Goal: Task Accomplishment & Management: Use online tool/utility

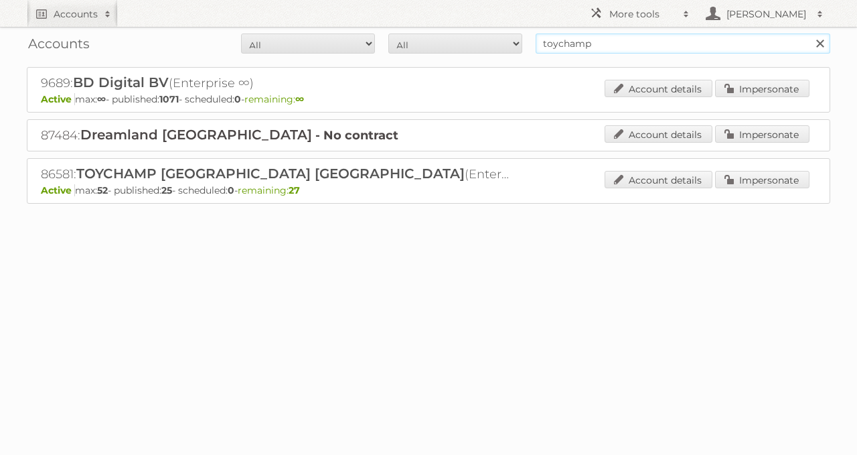
click at [617, 45] on input "toychamp" at bounding box center [683, 43] width 295 height 20
type input "albert heijn"
click at [809, 33] on input "Search" at bounding box center [819, 43] width 20 height 20
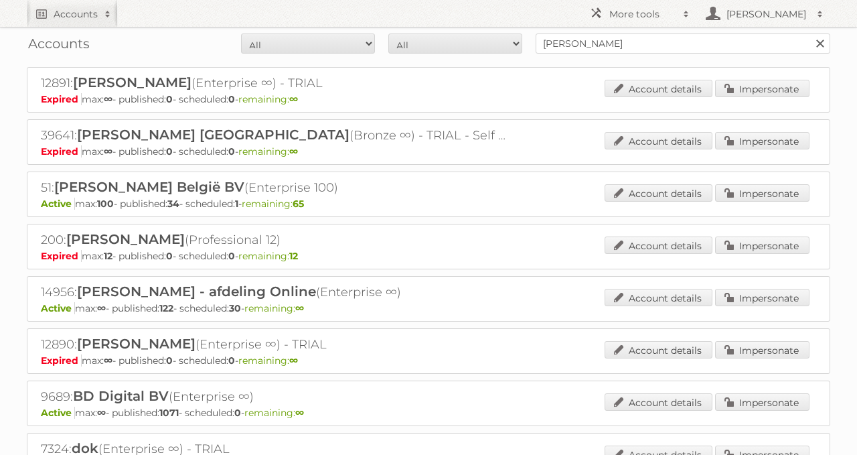
click at [751, 201] on div "Account details Impersonate" at bounding box center [707, 194] width 205 height 20
click at [738, 194] on link "Impersonate" at bounding box center [762, 192] width 94 height 17
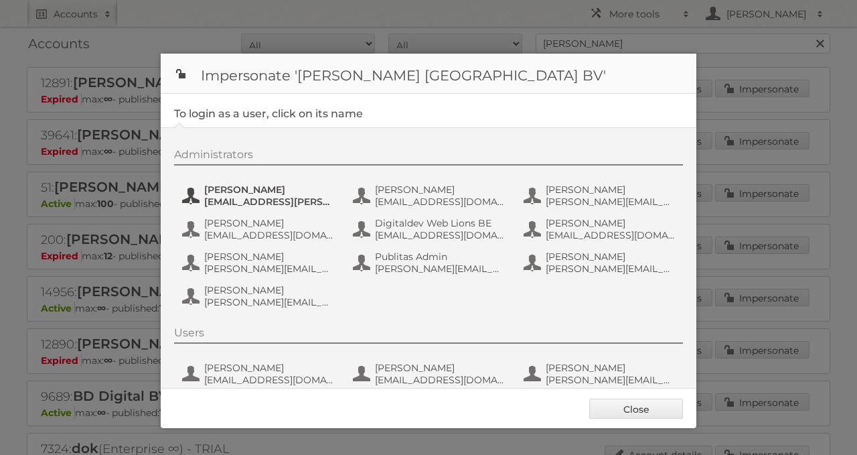
click at [269, 196] on span "anais.wille@ah.nl" at bounding box center [269, 201] width 130 height 12
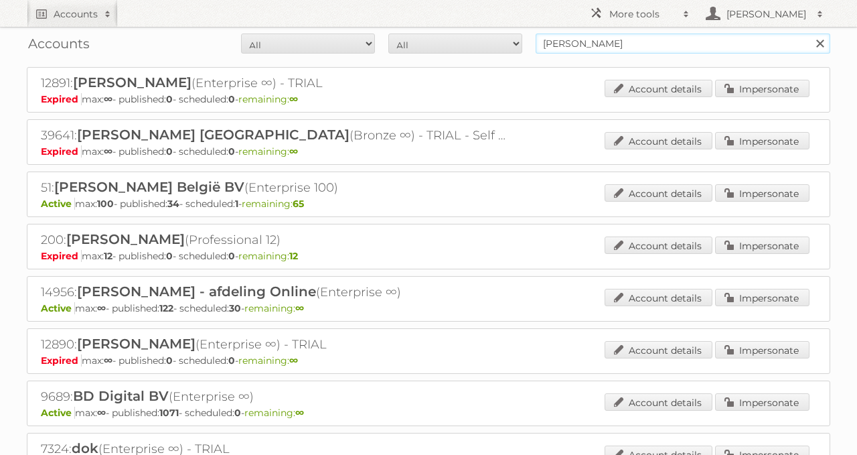
drag, startPoint x: 624, startPoint y: 38, endPoint x: 527, endPoint y: 30, distance: 97.4
click at [527, 30] on div "Accounts All Active Expired Pending All Paid Trials Self service albert heijn S…" at bounding box center [428, 43] width 803 height 33
type input "xenos"
click at [809, 33] on input "Search" at bounding box center [819, 43] width 20 height 20
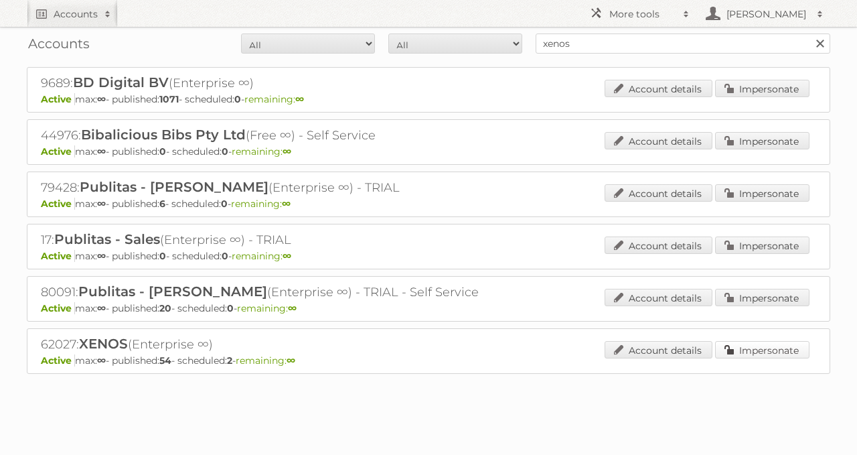
click at [781, 341] on link "Impersonate" at bounding box center [762, 349] width 94 height 17
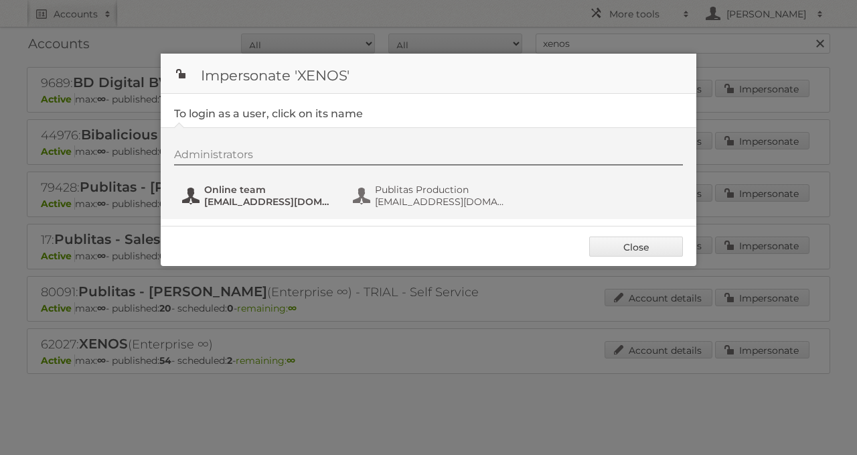
click at [265, 205] on span "online@xenos.nl" at bounding box center [269, 201] width 130 height 12
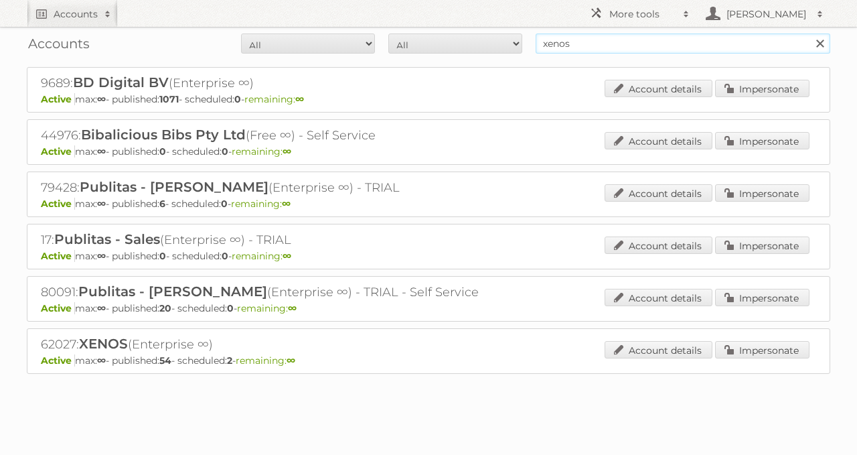
click at [624, 43] on input "xenos" at bounding box center [683, 43] width 295 height 20
type input "jola mode"
click at [809, 33] on input "Search" at bounding box center [819, 43] width 20 height 20
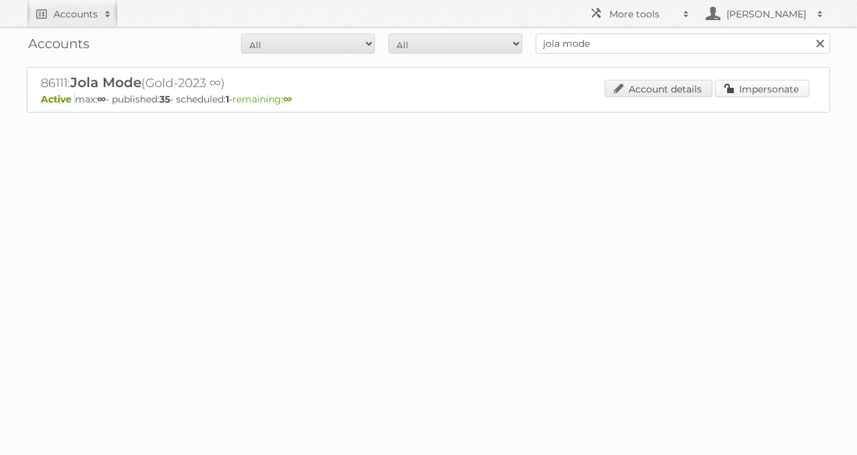
click at [748, 92] on link "Impersonate" at bounding box center [762, 88] width 94 height 17
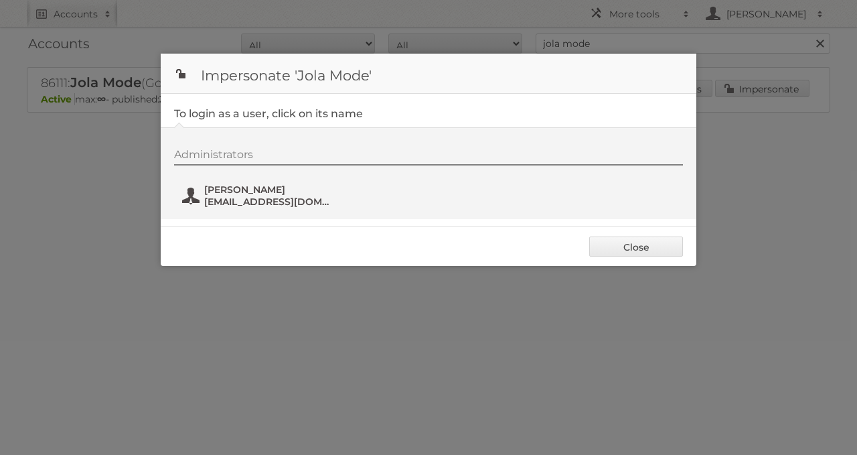
click at [254, 203] on span "[EMAIL_ADDRESS][DOMAIN_NAME]" at bounding box center [269, 201] width 130 height 12
